Goal: Transaction & Acquisition: Subscribe to service/newsletter

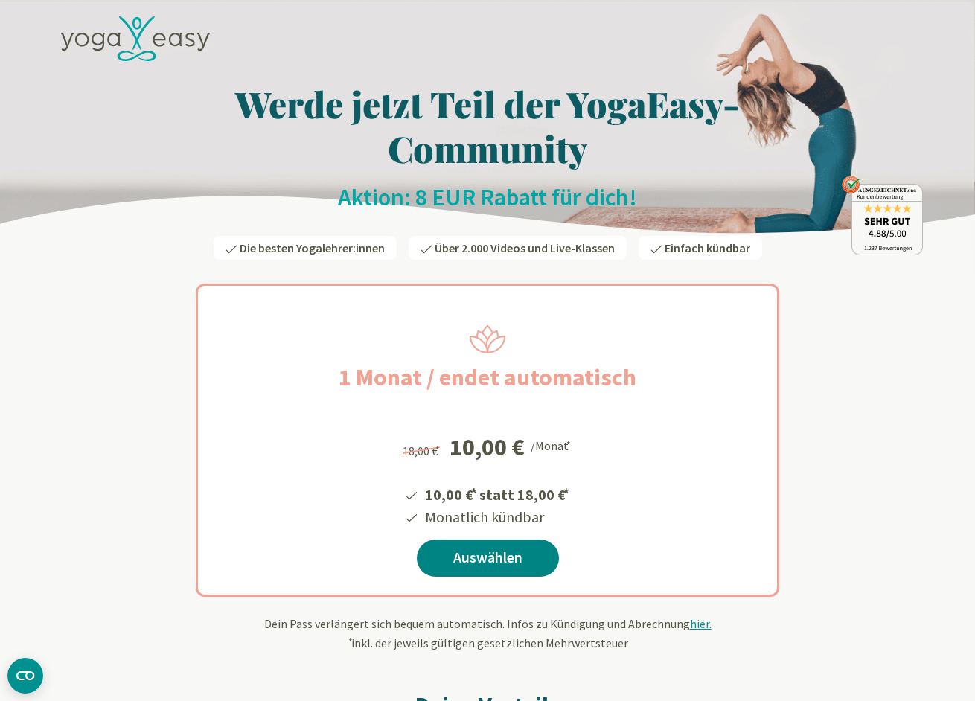
click at [497, 540] on link "Auswählen" at bounding box center [488, 558] width 142 height 37
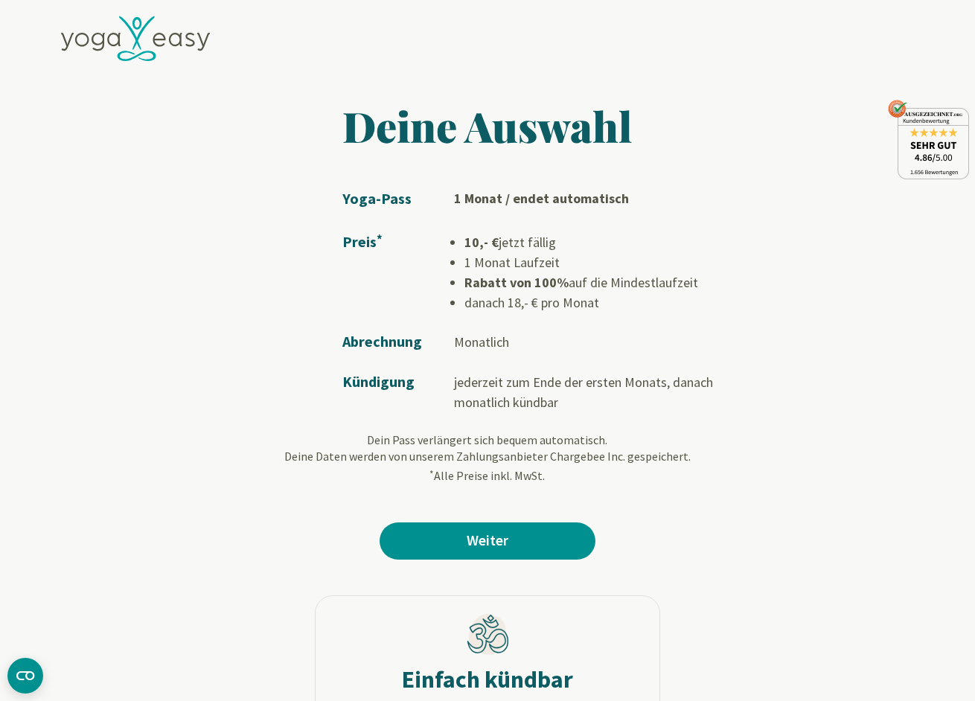
click at [524, 301] on li "danach 18,- € pro Monat" at bounding box center [605, 303] width 280 height 20
click at [515, 256] on li "1 Monat Laufzeit" at bounding box center [605, 262] width 280 height 20
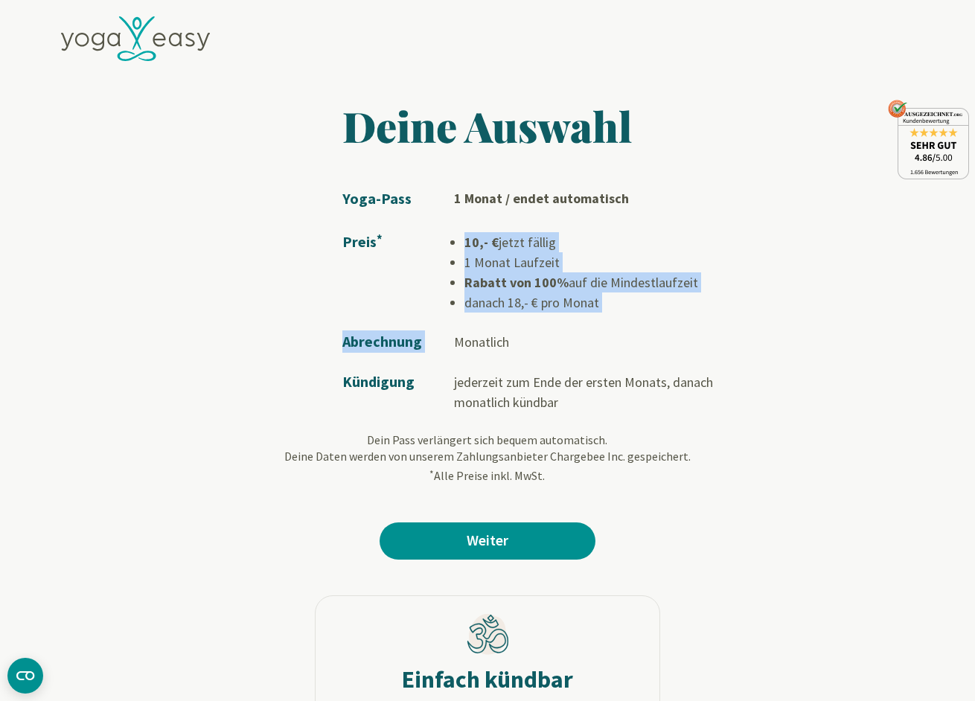
drag, startPoint x: 465, startPoint y: 240, endPoint x: 622, endPoint y: 313, distance: 173.9
click at [622, 313] on tbody "Yoga-Pass 1 Monat / endet automatisch Preis * 10,- € jetzt fällig 1 Monat Laufz…" at bounding box center [543, 300] width 402 height 225
click at [622, 313] on td "Monatlich" at bounding box center [599, 333] width 290 height 40
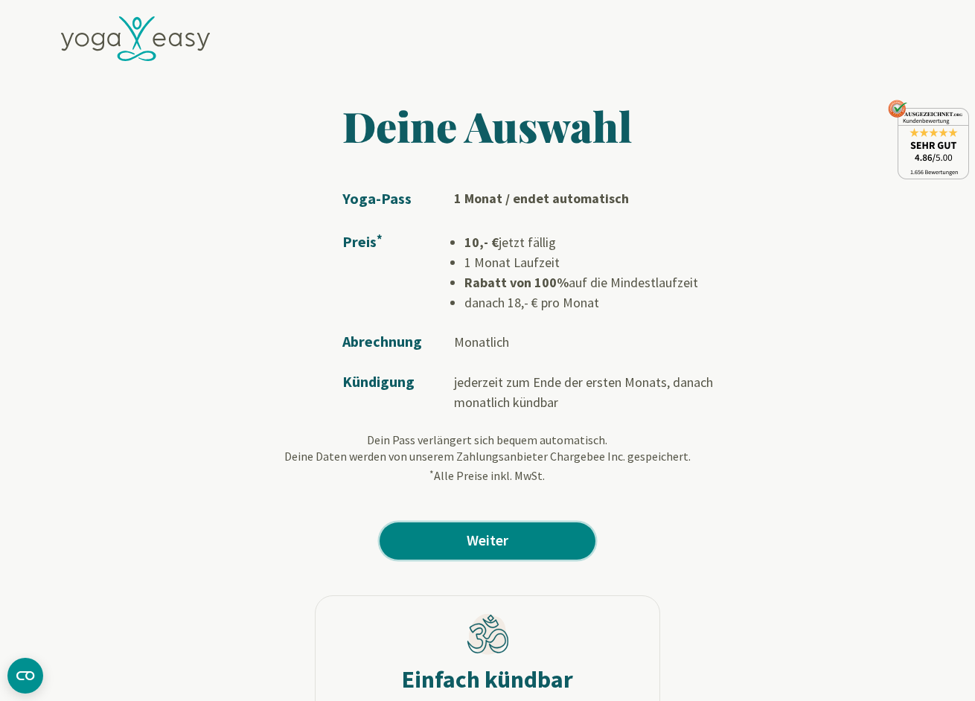
click at [524, 546] on link "Weiter" at bounding box center [488, 541] width 216 height 37
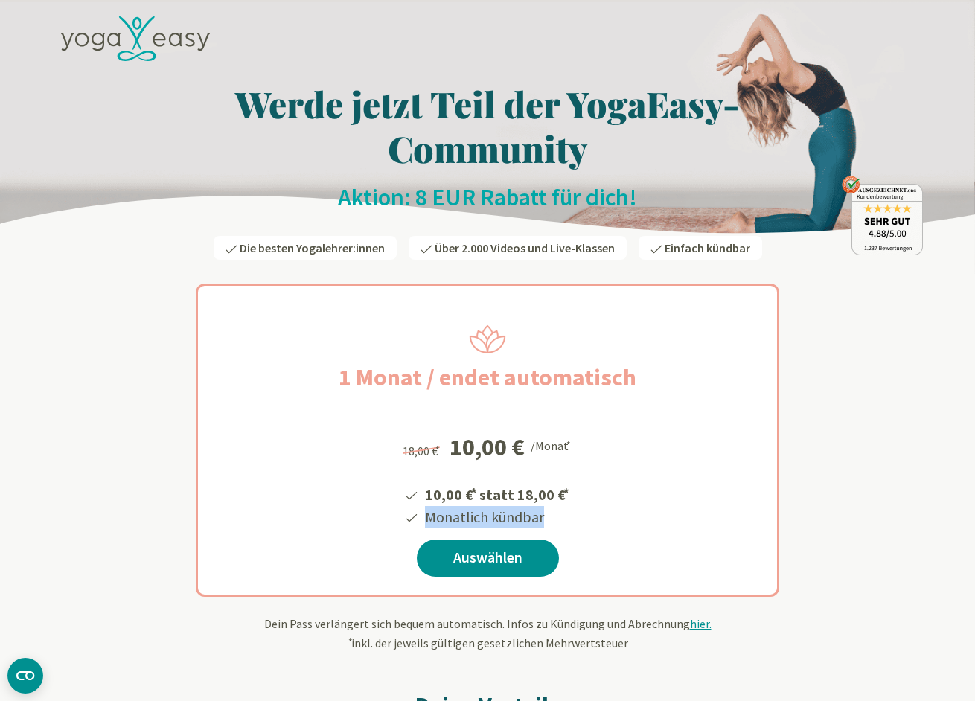
drag, startPoint x: 427, startPoint y: 516, endPoint x: 565, endPoint y: 520, distance: 137.8
click at [565, 520] on li "Monatlich kündbar" at bounding box center [497, 517] width 149 height 22
drag, startPoint x: 542, startPoint y: 516, endPoint x: 423, endPoint y: 517, distance: 119.1
click at [423, 517] on li "Monatlich kündbar" at bounding box center [497, 517] width 149 height 22
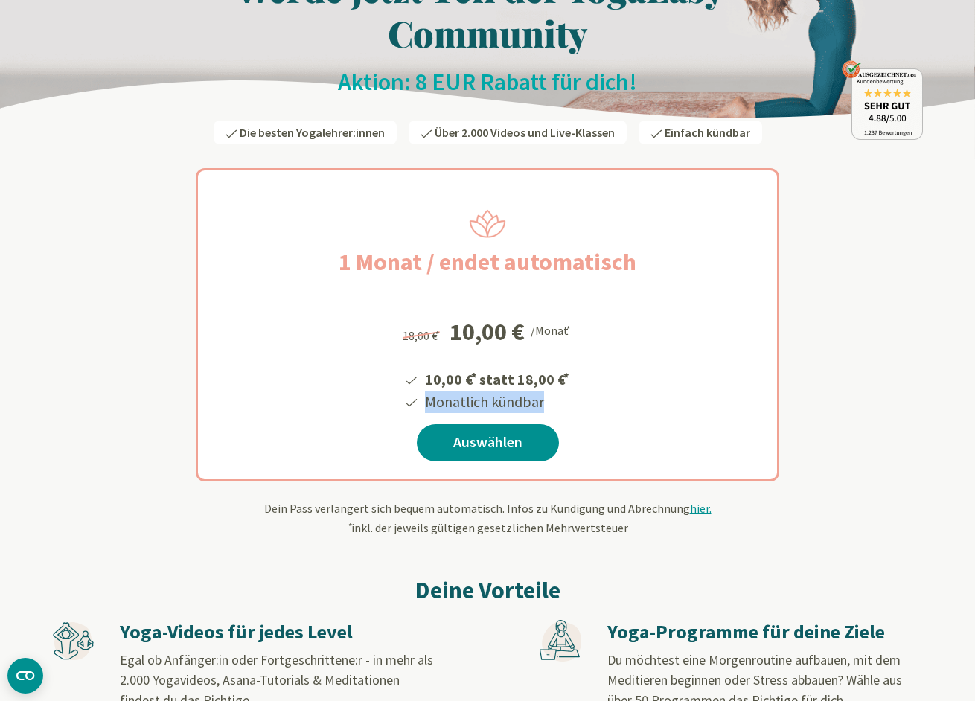
scroll to position [112, 0]
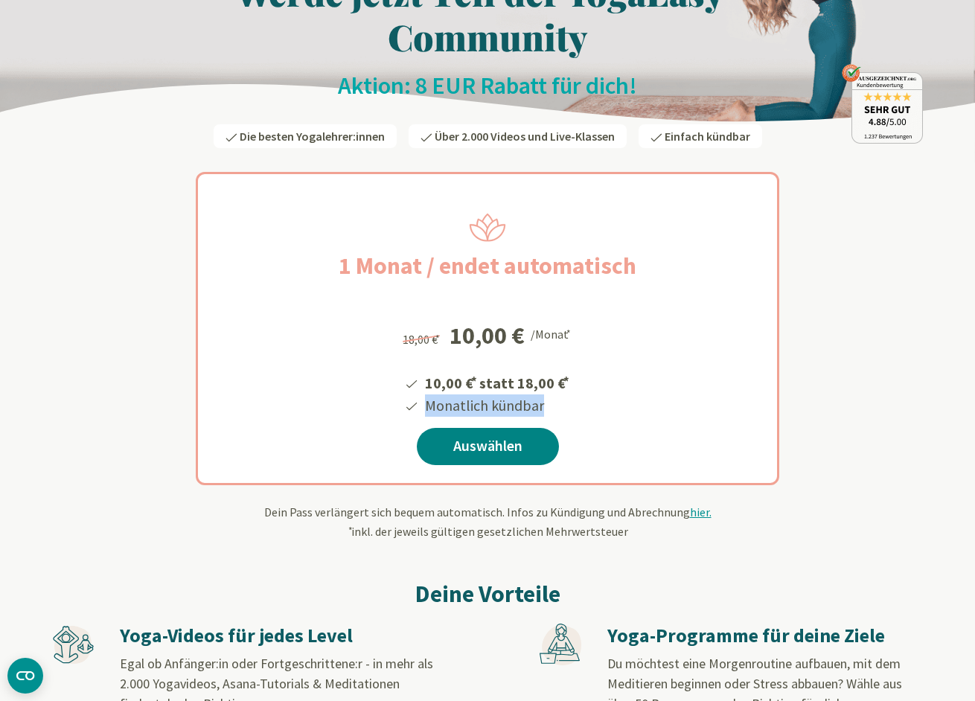
click at [470, 447] on link "Auswählen" at bounding box center [488, 446] width 142 height 37
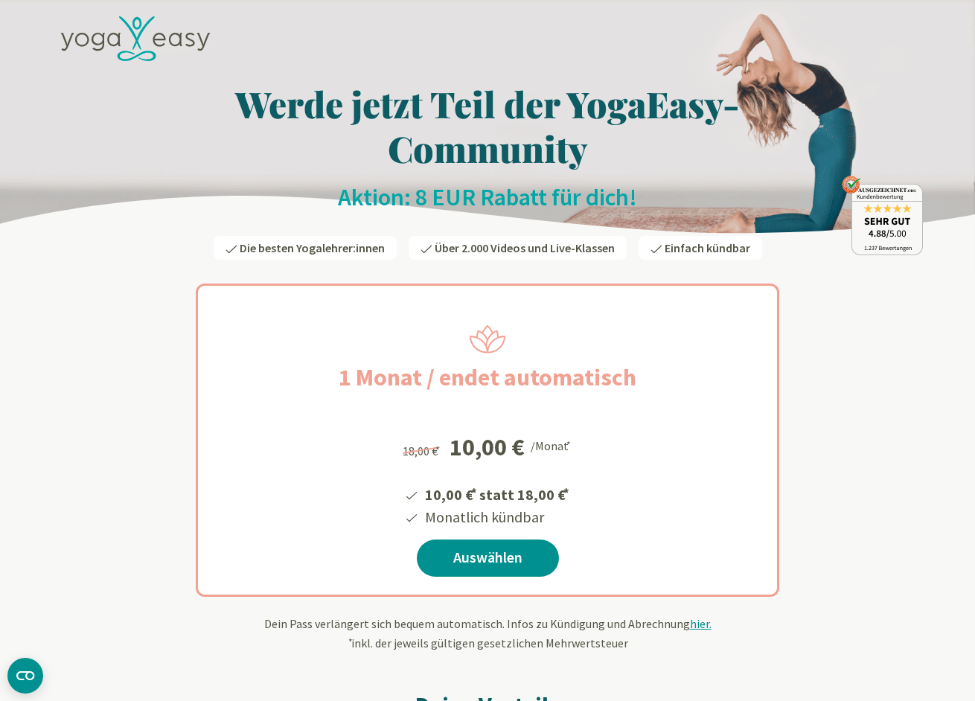
click at [142, 40] on icon at bounding box center [135, 38] width 149 height 45
